Goal: Navigation & Orientation: Find specific page/section

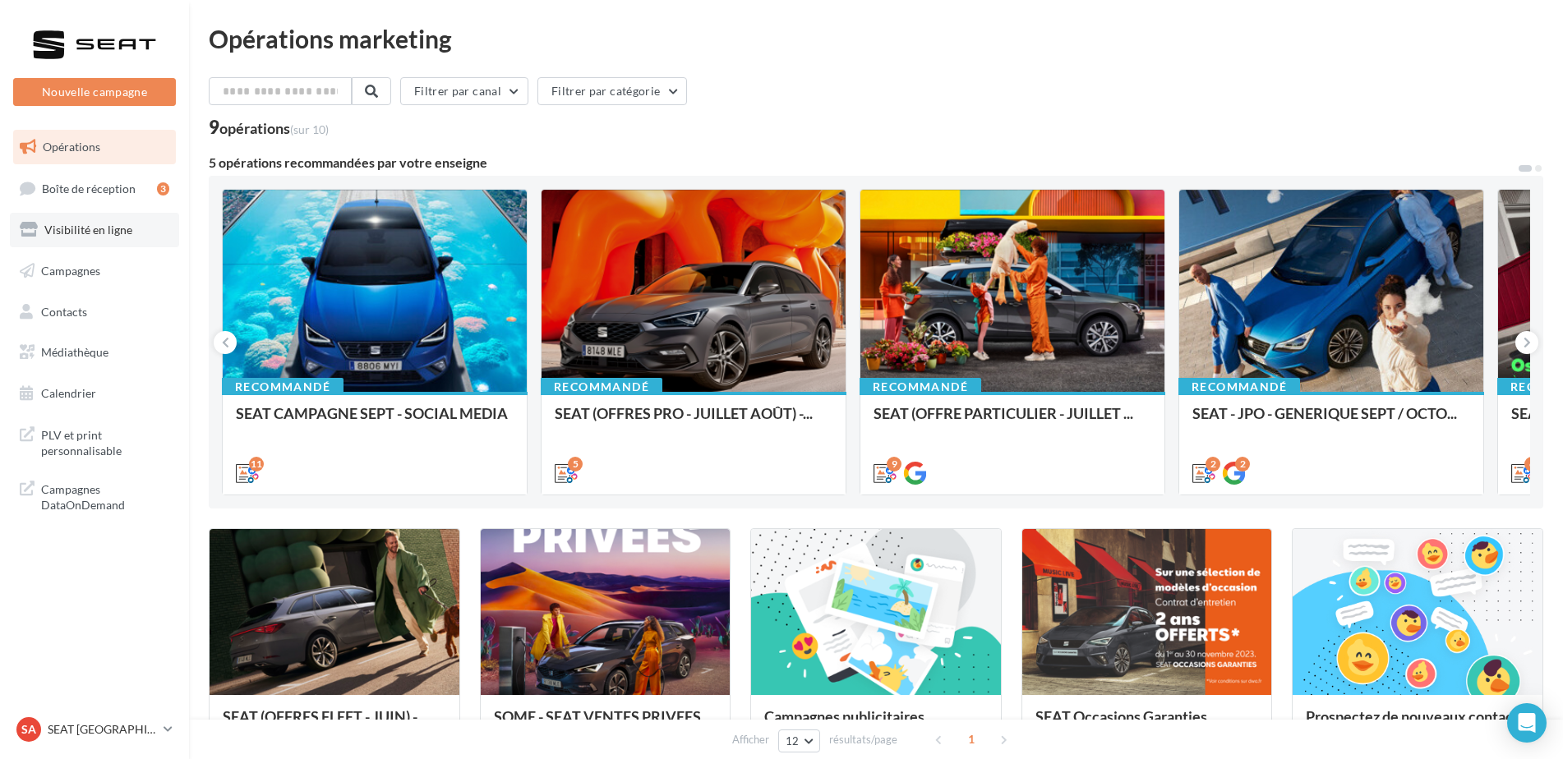
click at [89, 224] on span "Visibilité en ligne" at bounding box center [88, 230] width 88 height 14
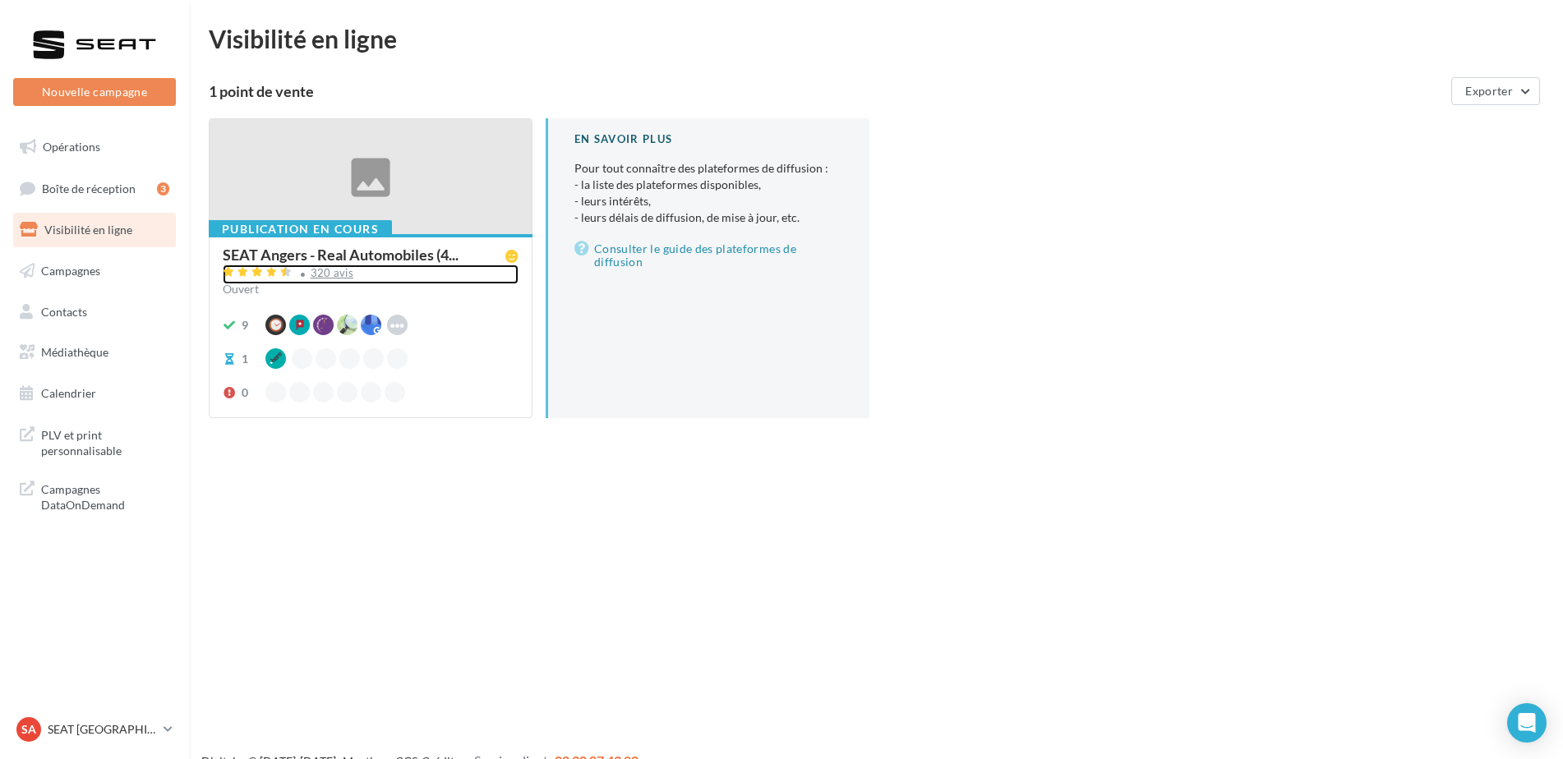
click at [330, 270] on div "320 avis" at bounding box center [333, 273] width 44 height 11
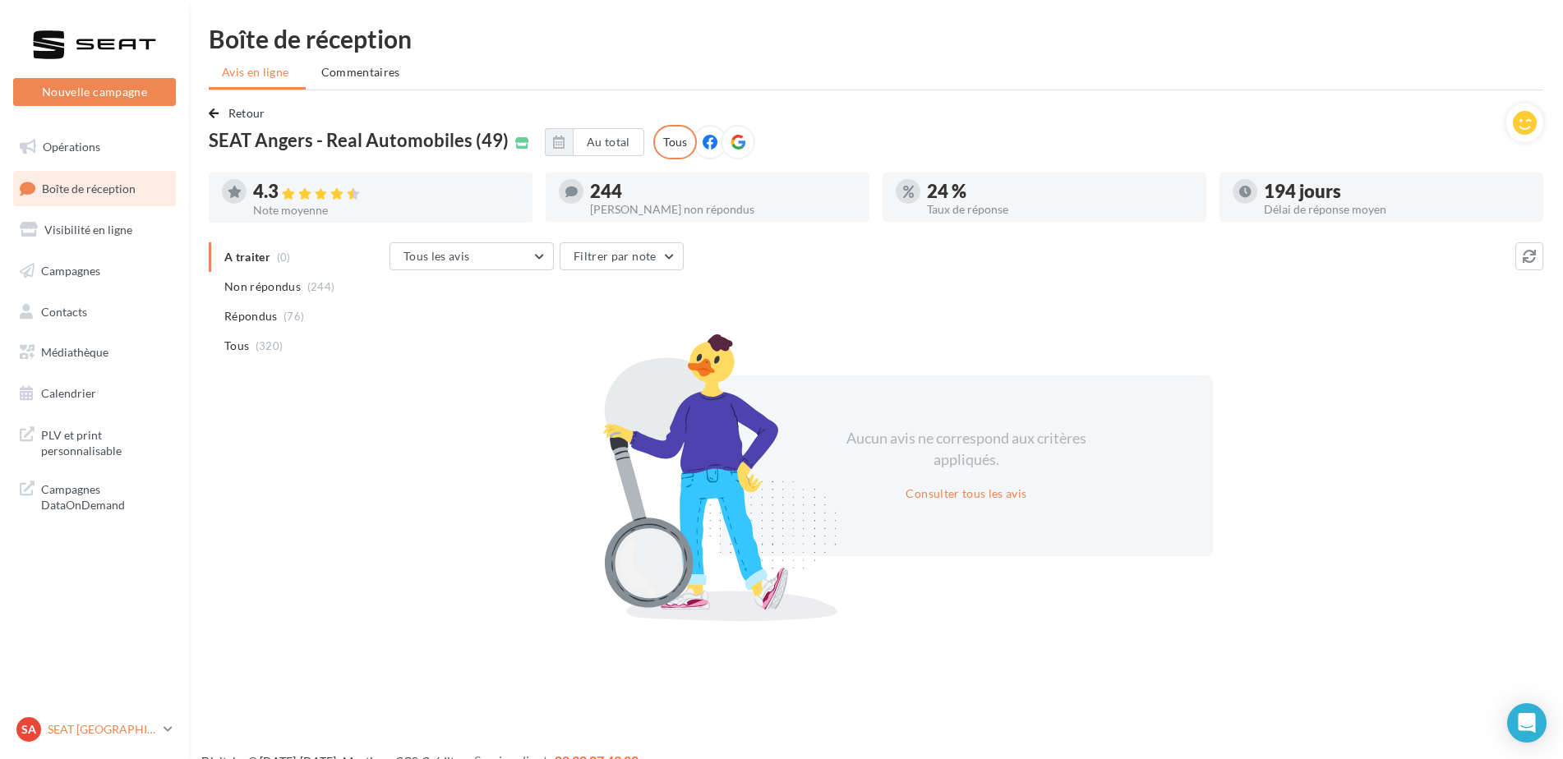
click at [128, 725] on p "SEAT [GEOGRAPHIC_DATA]" at bounding box center [102, 730] width 109 height 16
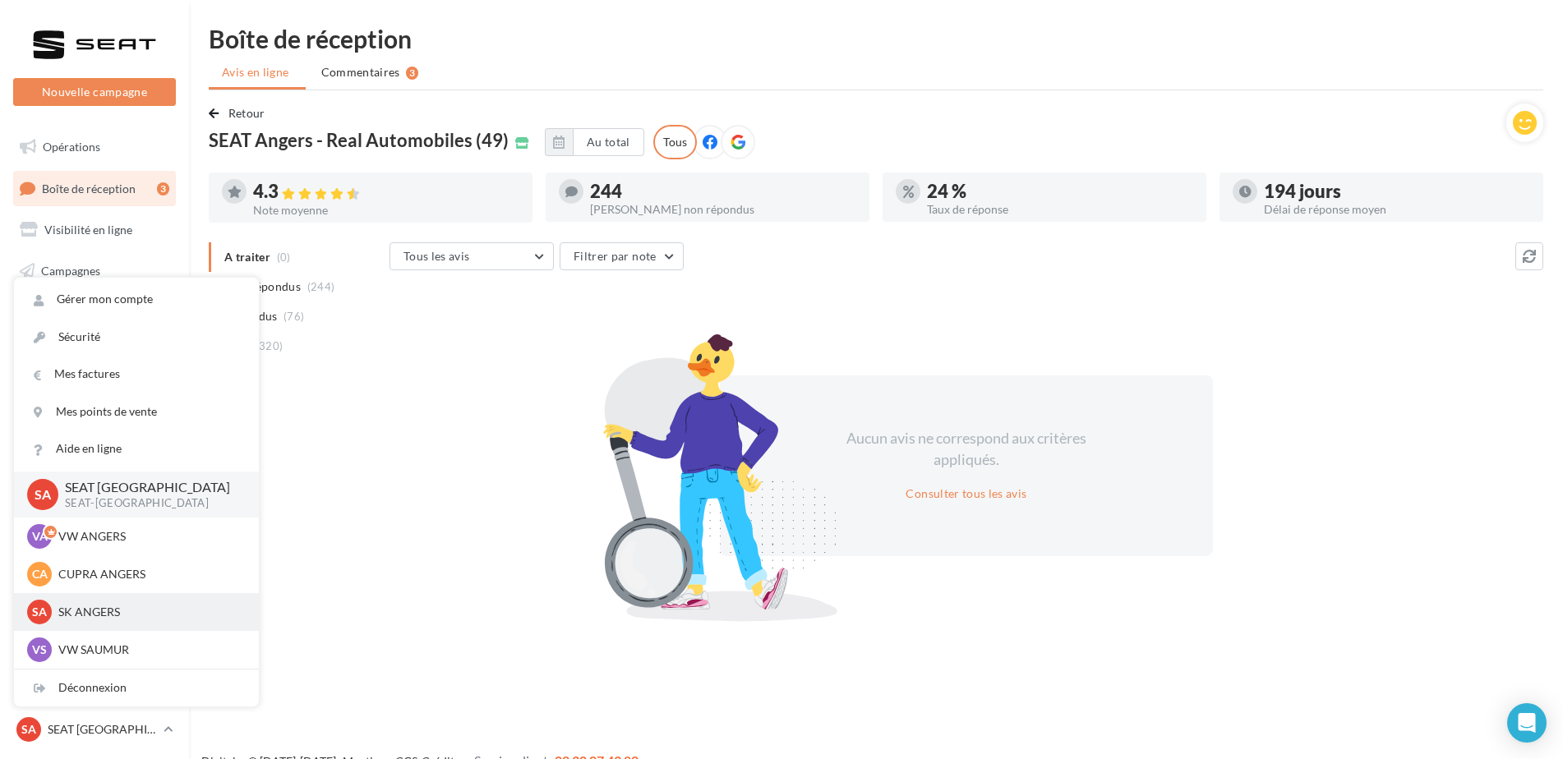
click at [111, 605] on p "SK ANGERS" at bounding box center [148, 612] width 181 height 16
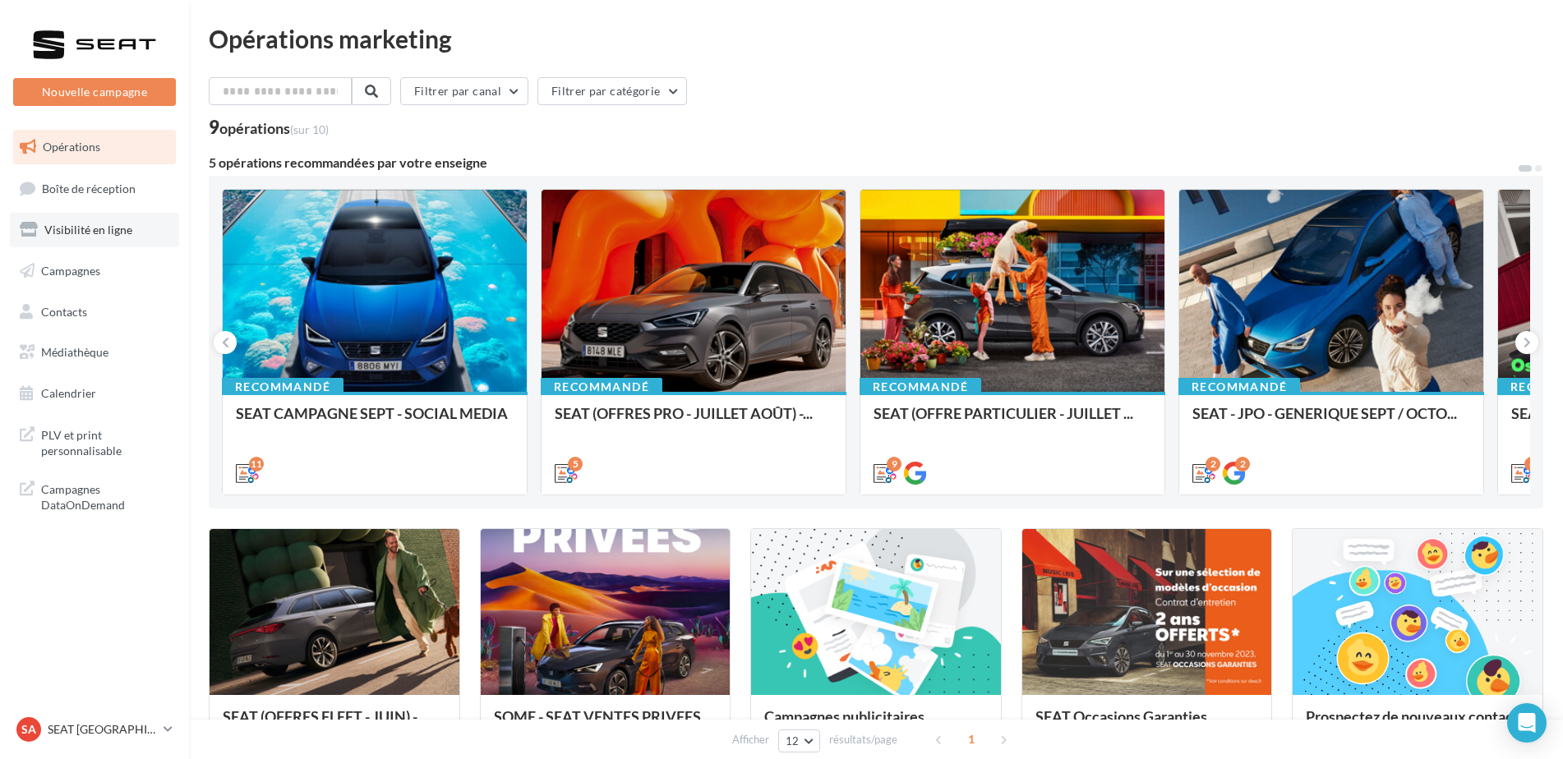
click at [102, 233] on span "Visibilité en ligne" at bounding box center [88, 230] width 88 height 14
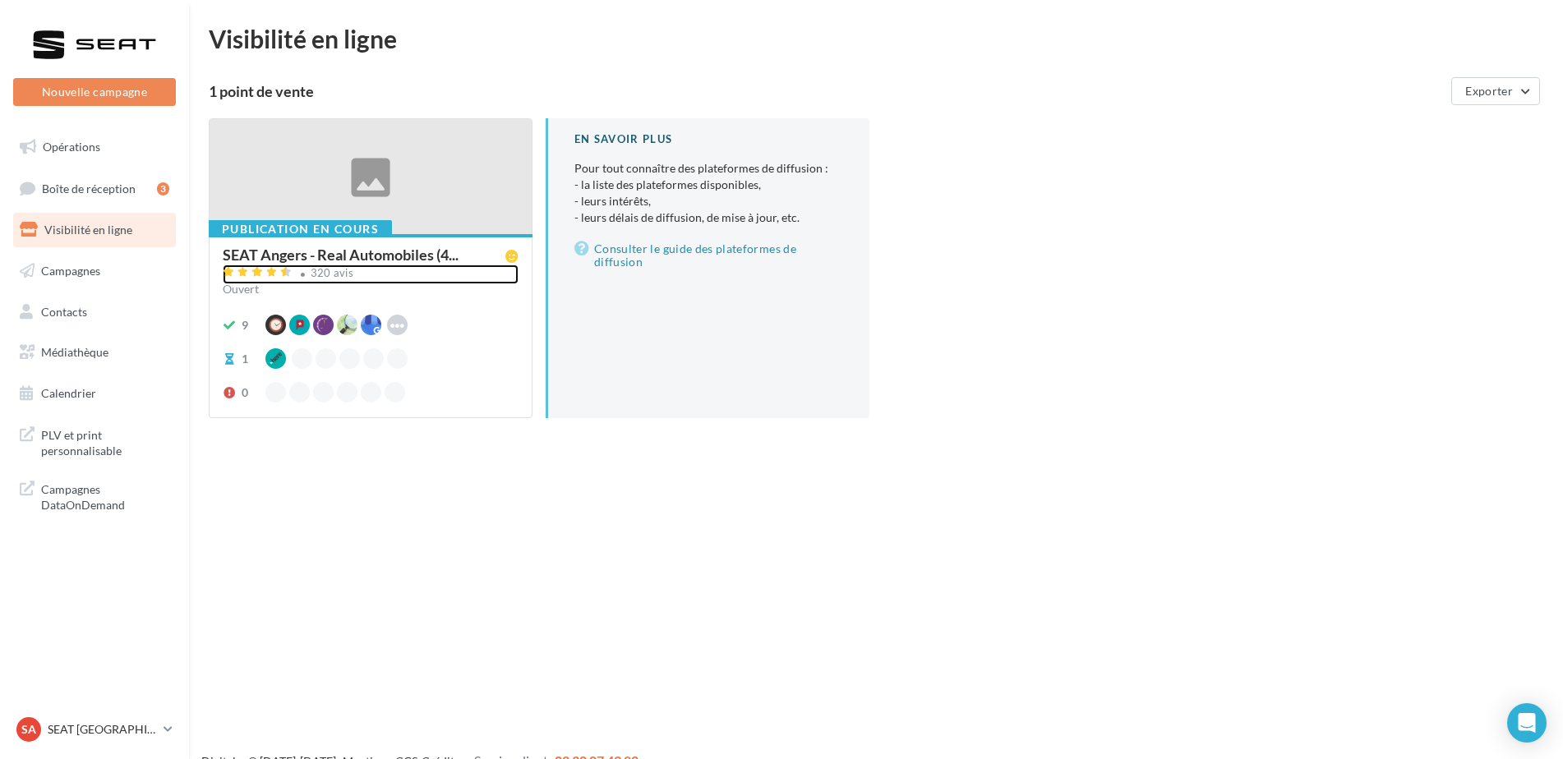
drag, startPoint x: 330, startPoint y: 275, endPoint x: 308, endPoint y: 317, distance: 47.8
click at [330, 274] on div "320 avis" at bounding box center [333, 273] width 44 height 11
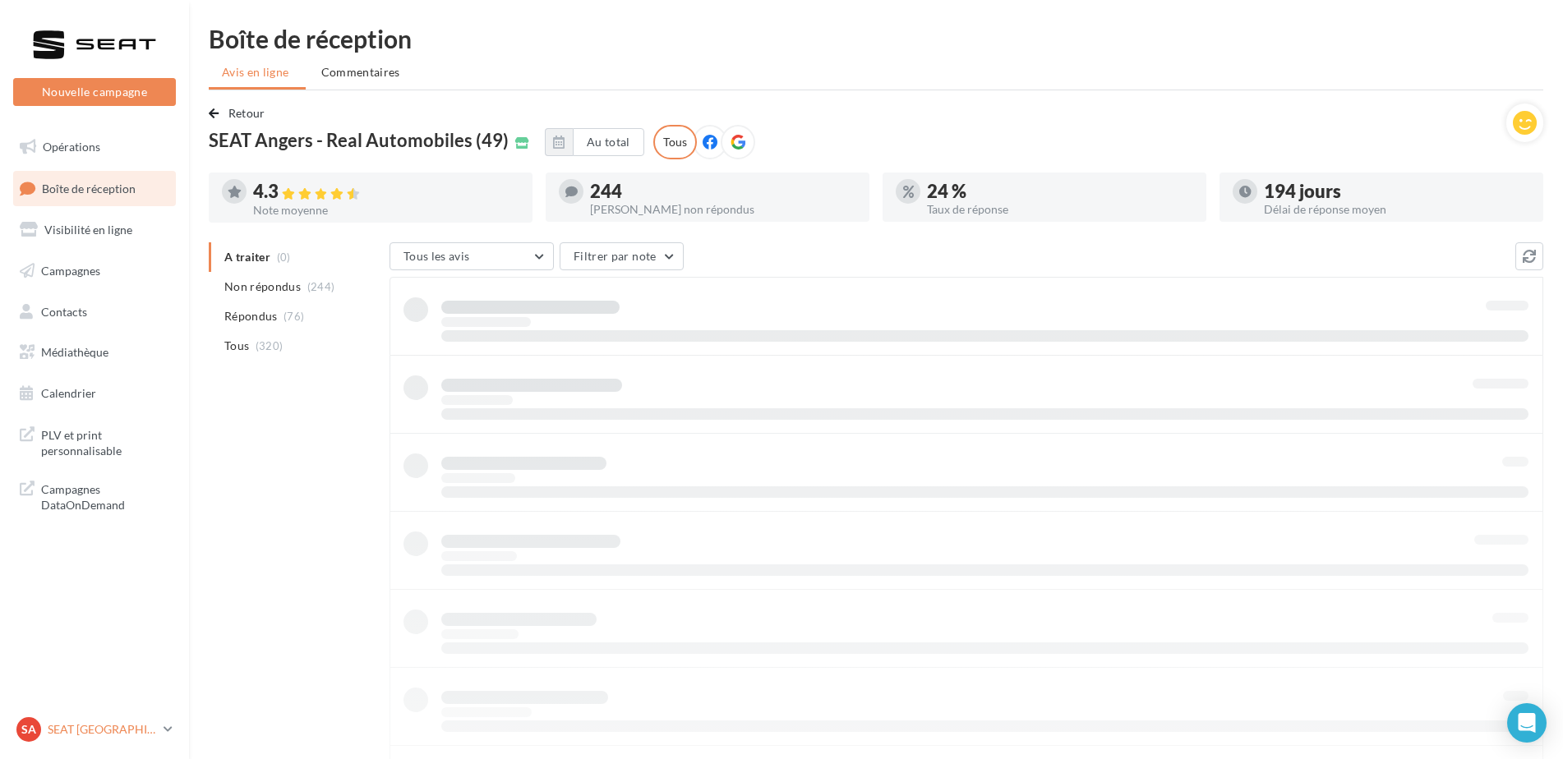
click at [53, 728] on p "SEAT [GEOGRAPHIC_DATA]" at bounding box center [102, 730] width 109 height 16
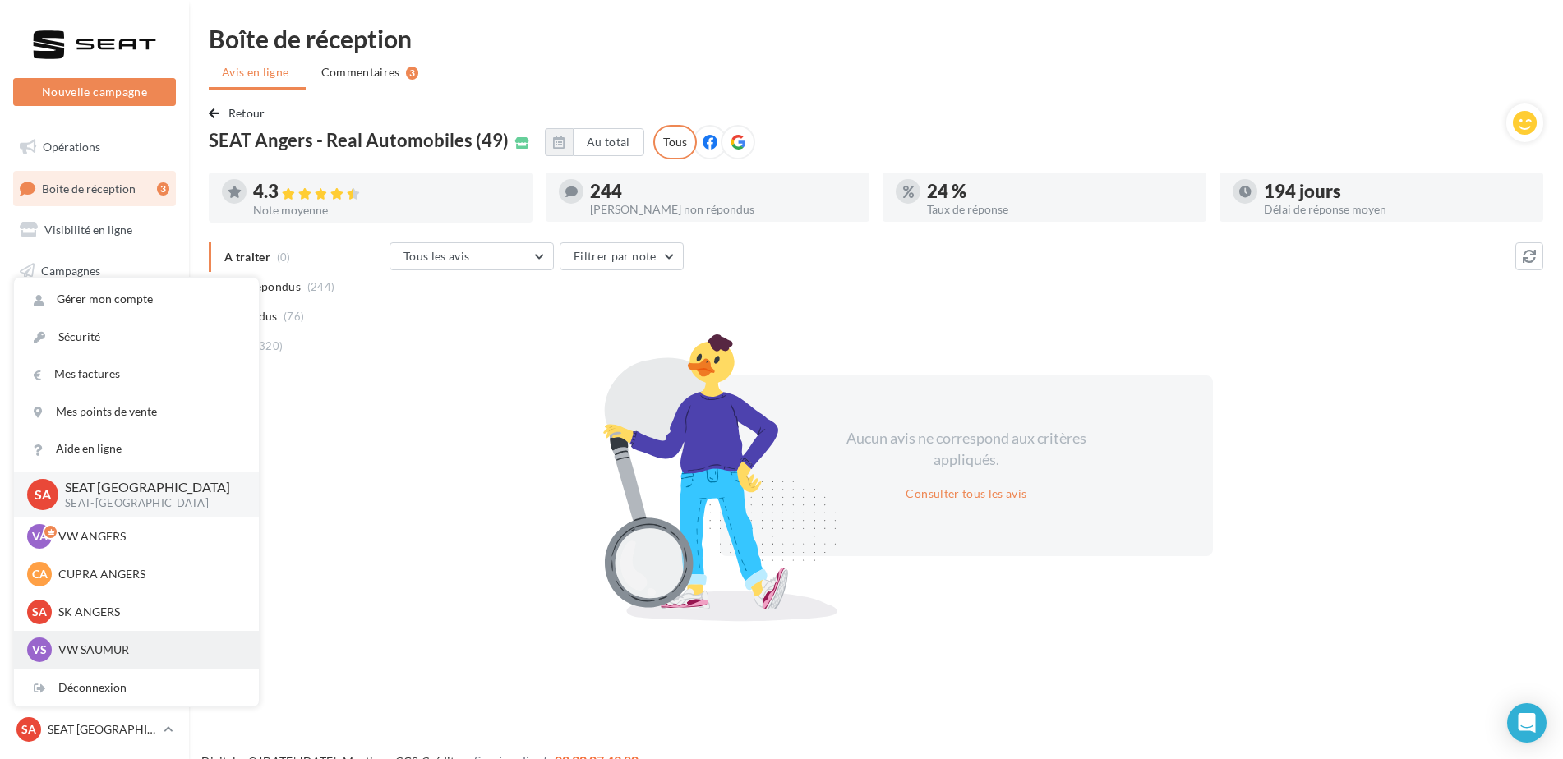
click at [170, 662] on div "VS VW SAUMUR vw-sau-tar" at bounding box center [136, 650] width 219 height 25
